Goal: Transaction & Acquisition: Register for event/course

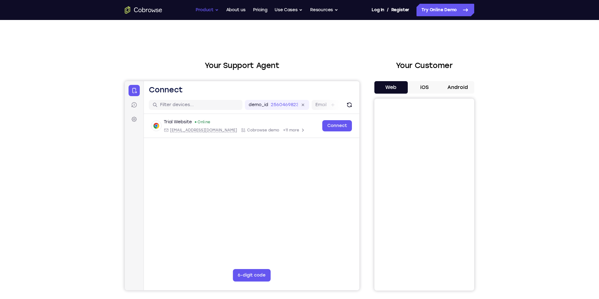
click at [207, 7] on button "Product" at bounding box center [207, 10] width 23 height 12
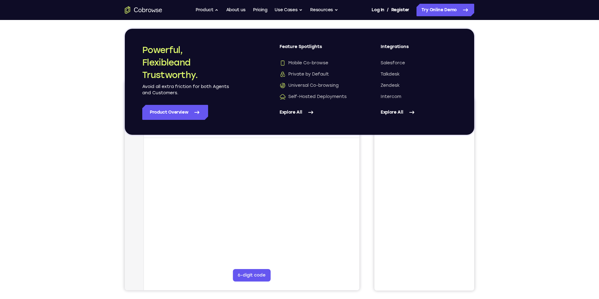
click at [196, 4] on button "Product" at bounding box center [207, 10] width 23 height 12
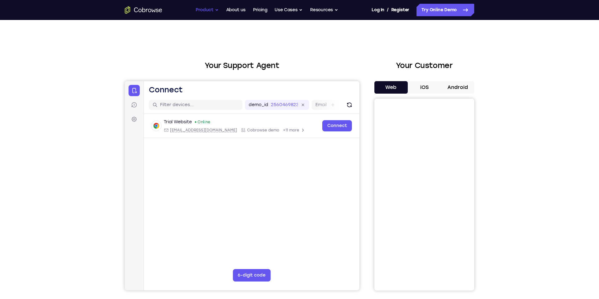
click at [200, 6] on button "Product" at bounding box center [207, 10] width 23 height 12
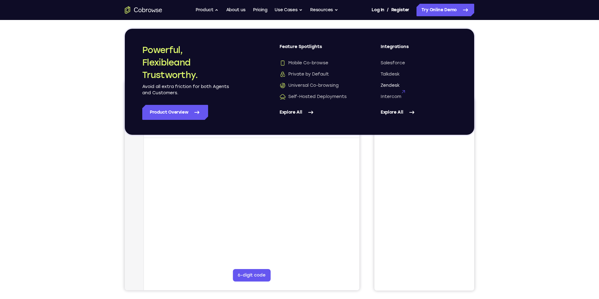
click at [397, 86] on span "Zendesk" at bounding box center [390, 85] width 19 height 6
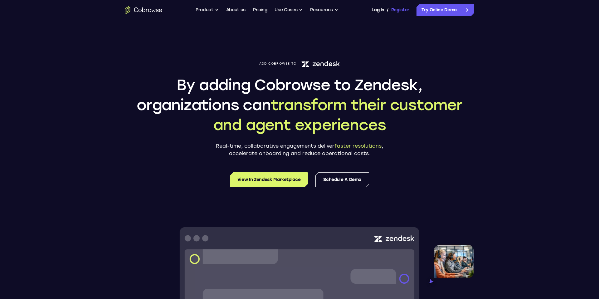
click at [400, 13] on link "Register" at bounding box center [401, 10] width 18 height 12
